Goal: Transaction & Acquisition: Purchase product/service

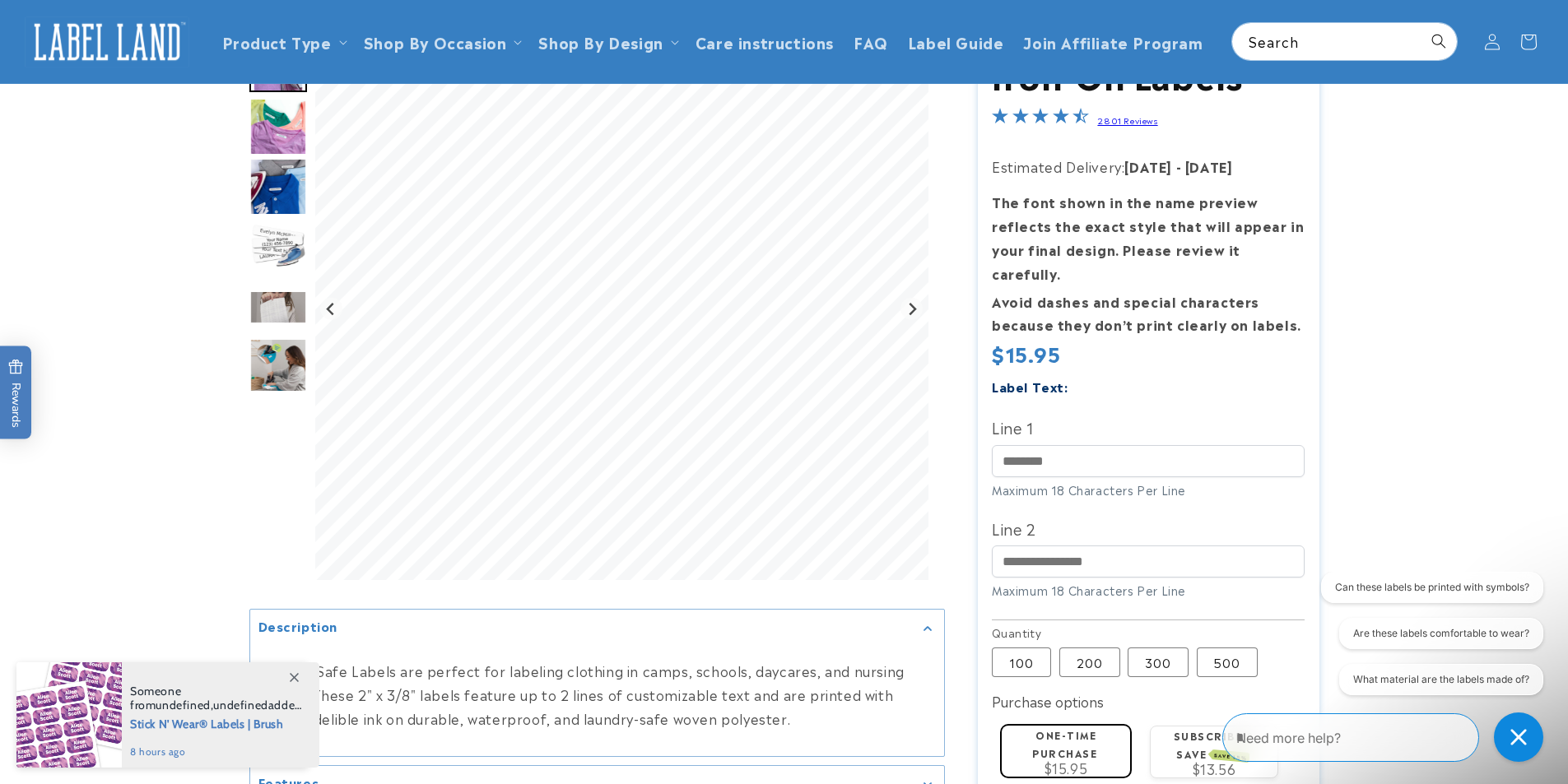
scroll to position [82, 0]
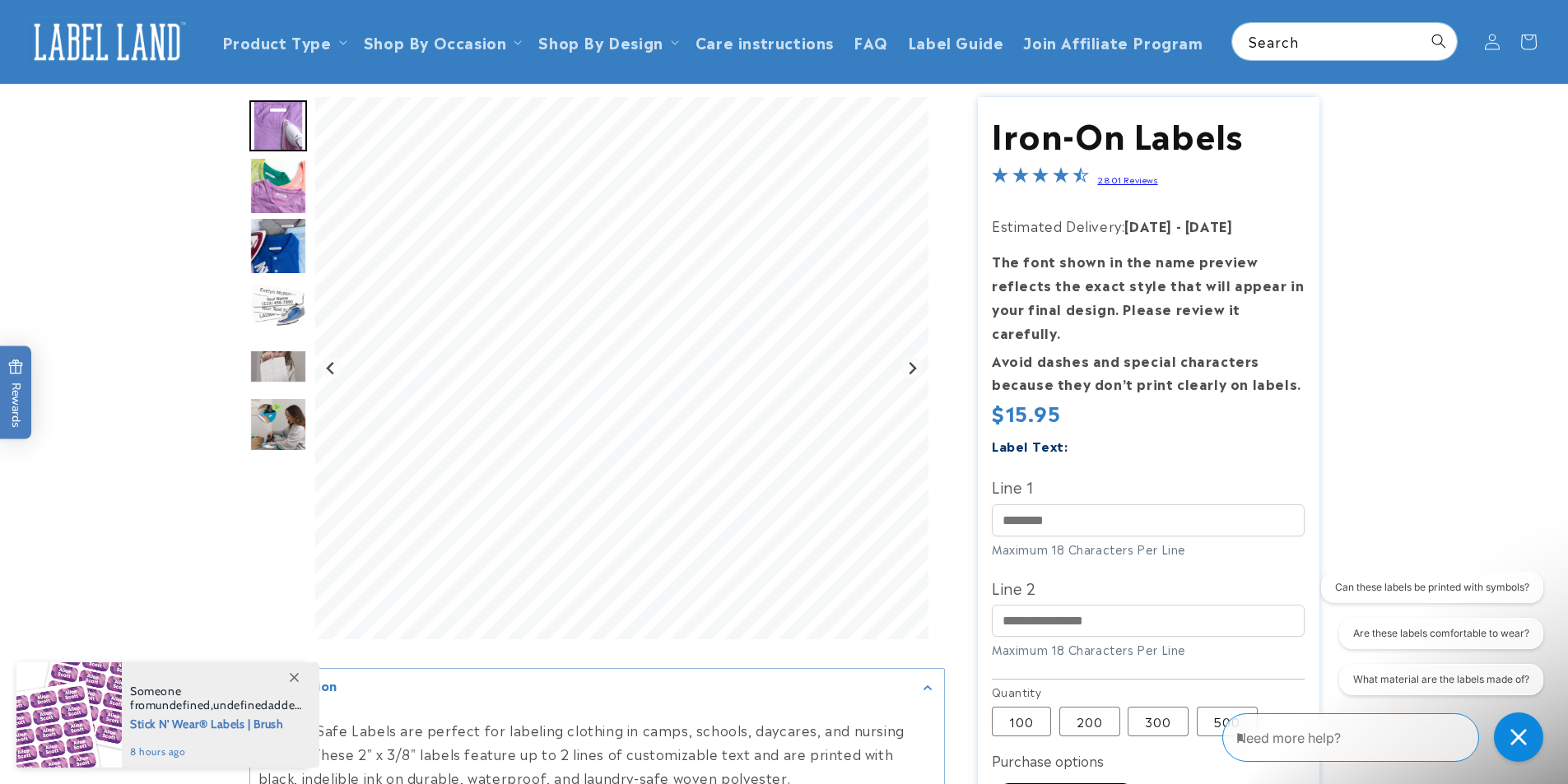
click at [295, 674] on icon at bounding box center [294, 678] width 9 height 9
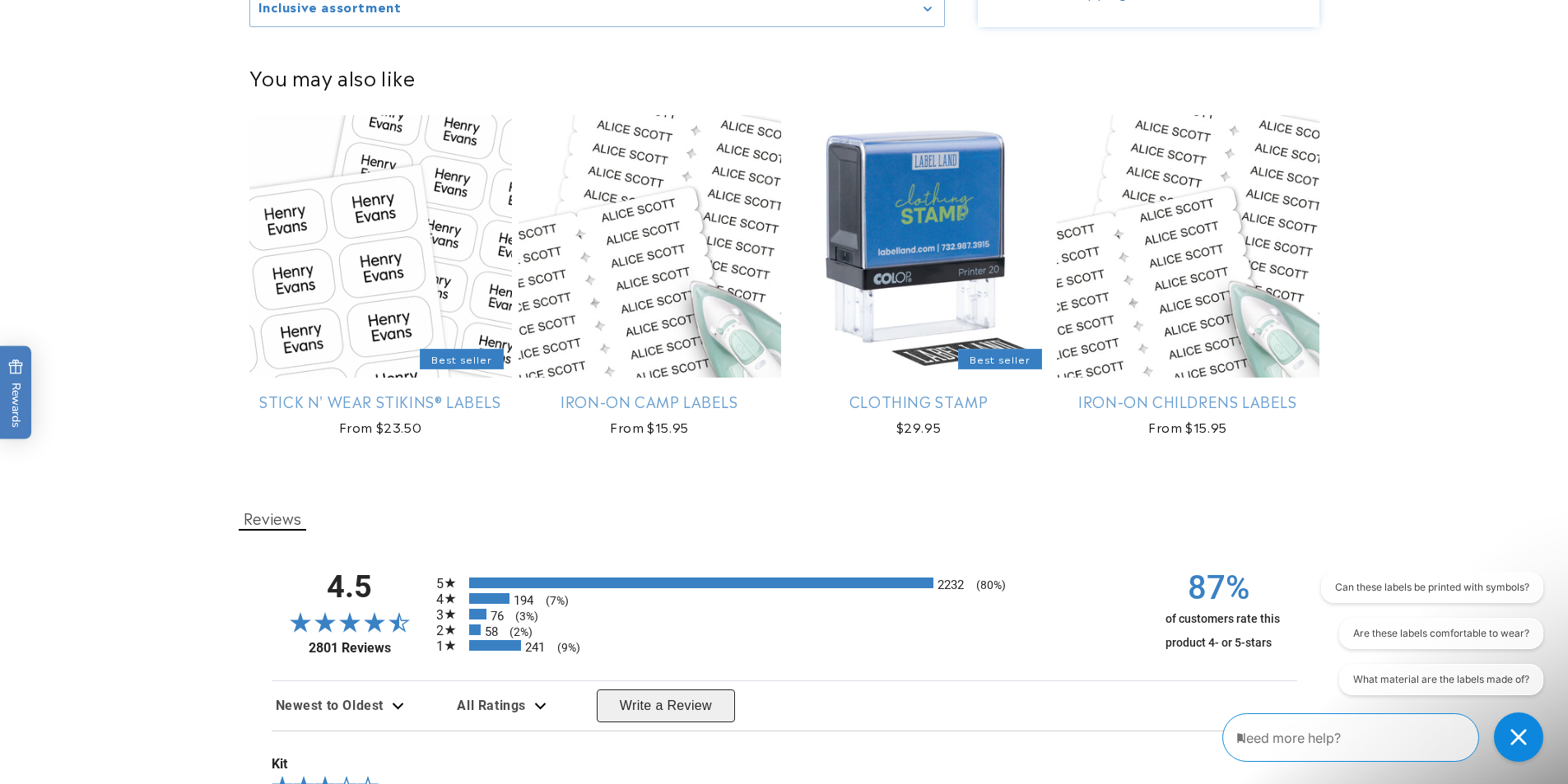
scroll to position [1152, 0]
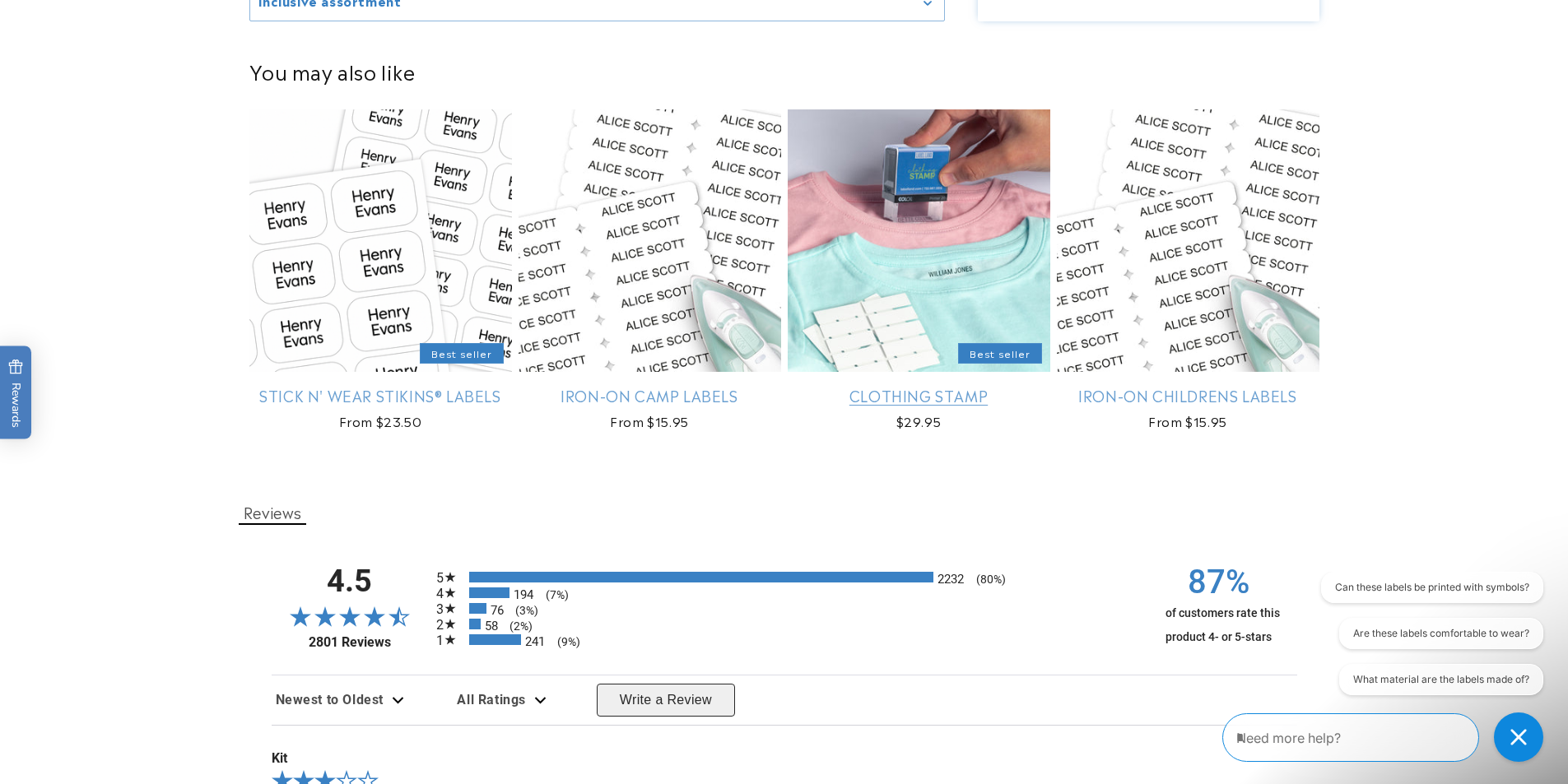
click at [911, 391] on link "Clothing Stamp" at bounding box center [919, 395] width 263 height 19
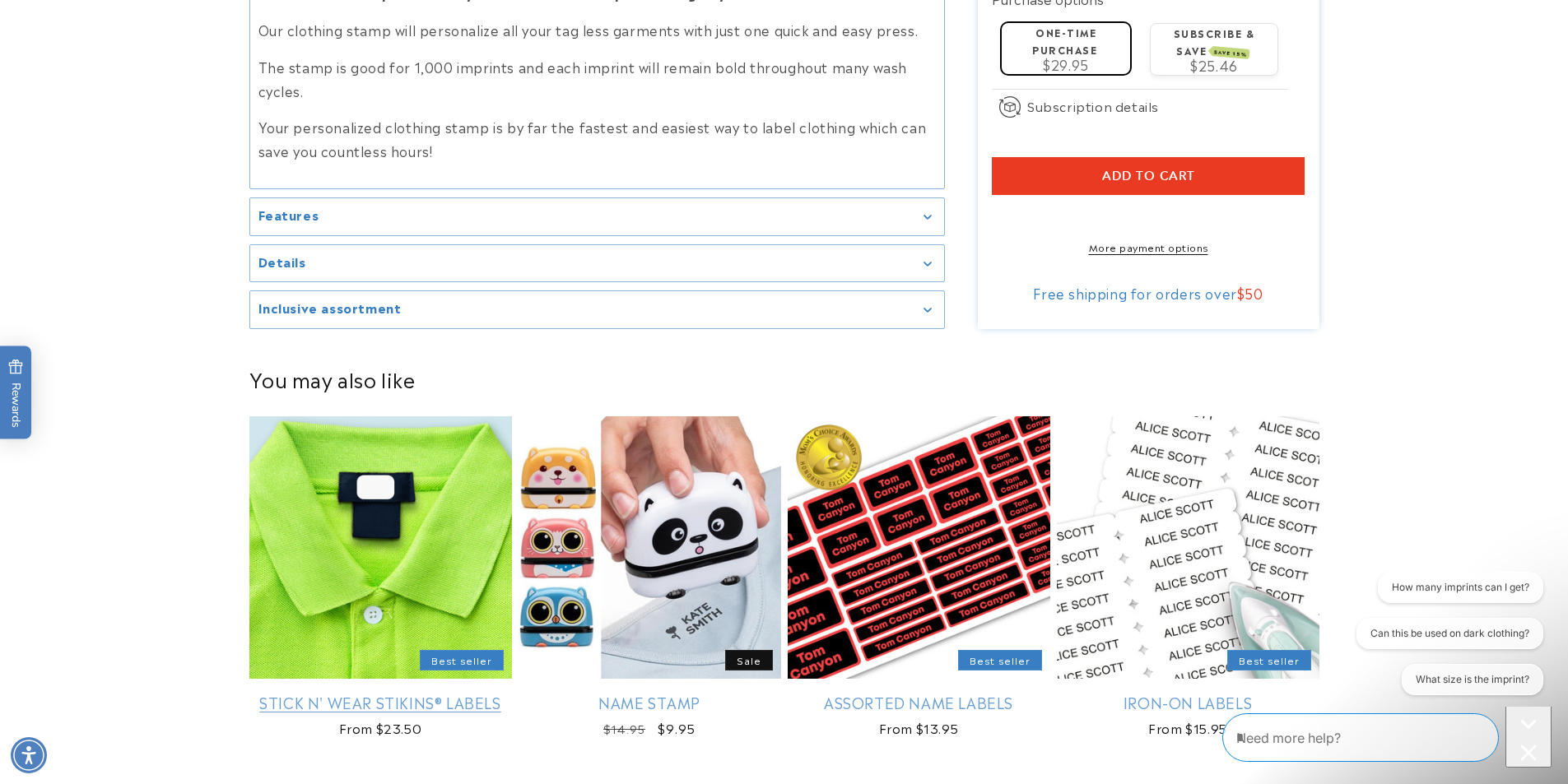
scroll to position [2057, 0]
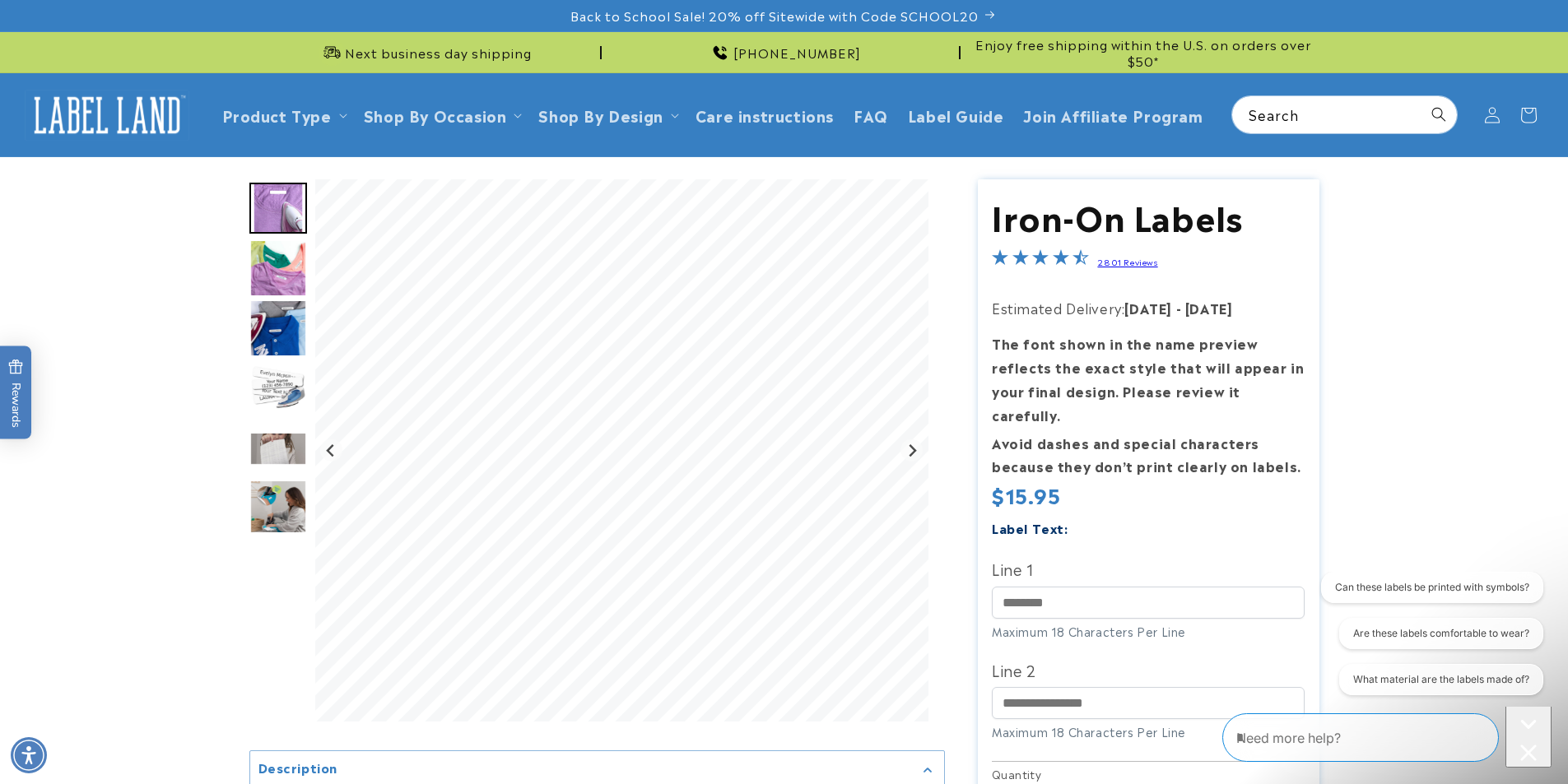
click at [1419, 318] on product-info at bounding box center [784, 669] width 1568 height 1024
